Goal: Task Accomplishment & Management: Complete application form

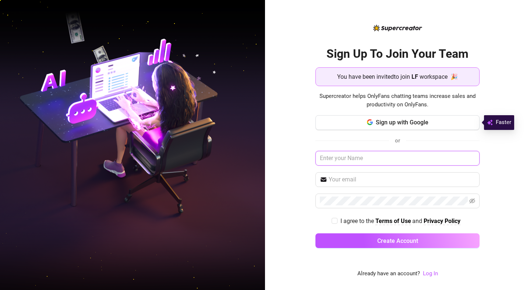
click at [357, 157] on input "text" at bounding box center [397, 158] width 164 height 15
type input "Jenn"
click at [354, 182] on input "text" at bounding box center [402, 179] width 146 height 9
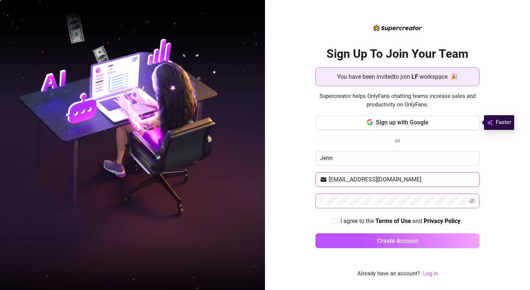
type input "jennleyva@gmail.com"
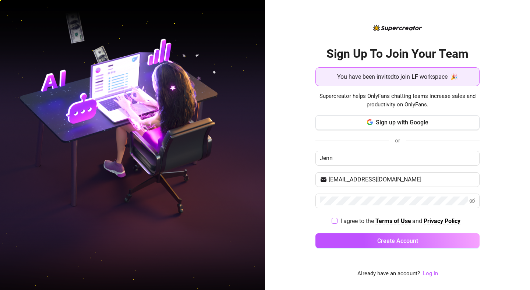
click at [337, 219] on span "I agree to the Terms of Use and Privacy Policy" at bounding box center [400, 220] width 126 height 9
click at [337, 219] on input "I agree to the Terms of Use and Privacy Policy" at bounding box center [333, 220] width 5 height 5
checkbox input "true"
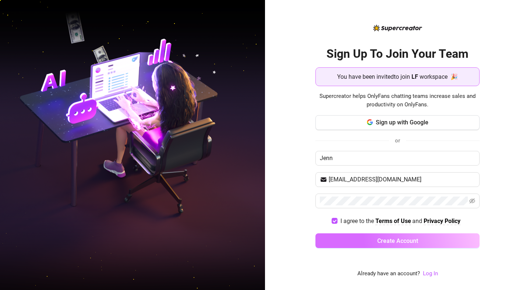
click at [373, 242] on button "Create Account" at bounding box center [397, 240] width 164 height 15
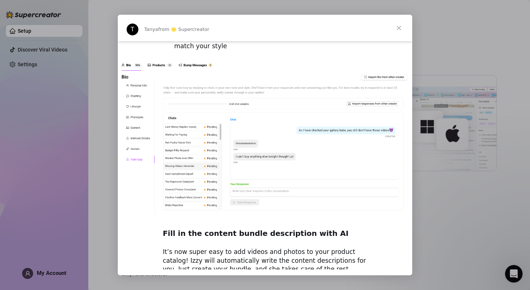
scroll to position [1000, 0]
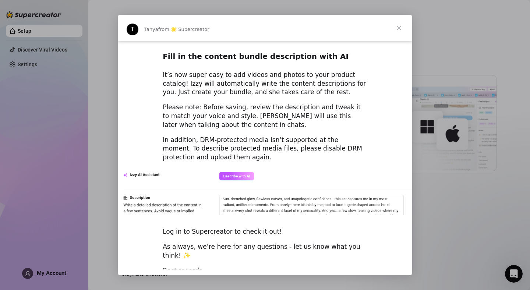
click at [399, 25] on span "Close" at bounding box center [399, 28] width 26 height 26
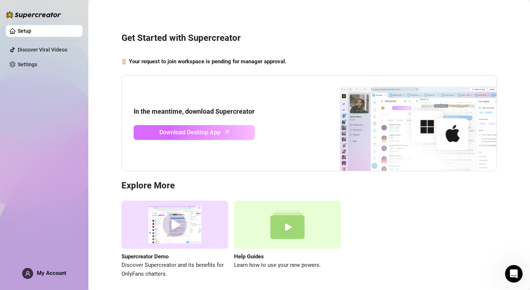
click at [198, 133] on span "Download Desktop App" at bounding box center [189, 132] width 61 height 9
